Goal: Transaction & Acquisition: Download file/media

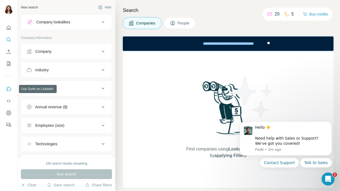
click at [10, 91] on icon "Use Surfe on LinkedIn" at bounding box center [8, 88] width 5 height 5
